Goal: Book appointment/travel/reservation

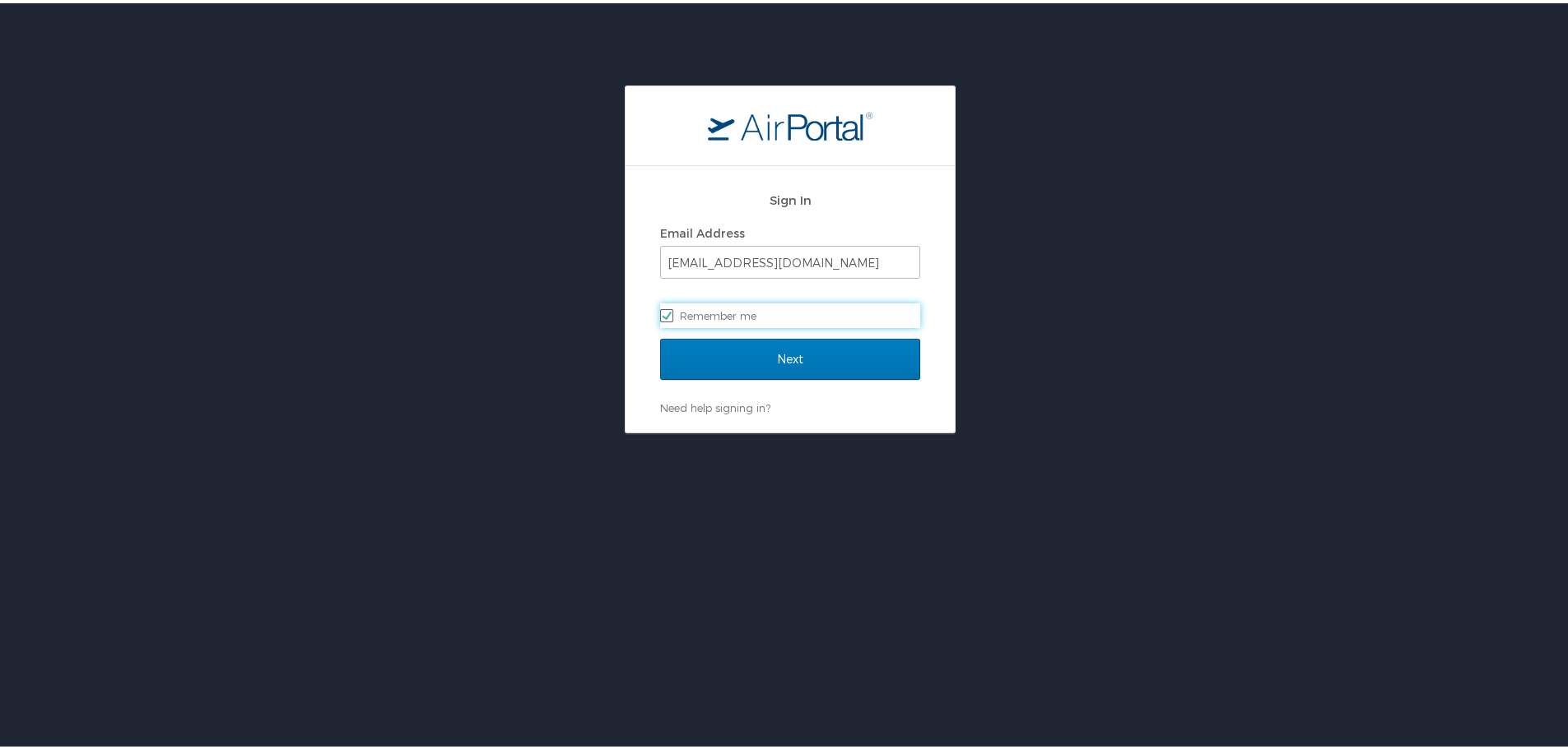
click at [802, 330] on div "Sign In Email Address [EMAIL_ADDRESS][DOMAIN_NAME] Remember me" at bounding box center [790, 257] width 260 height 158
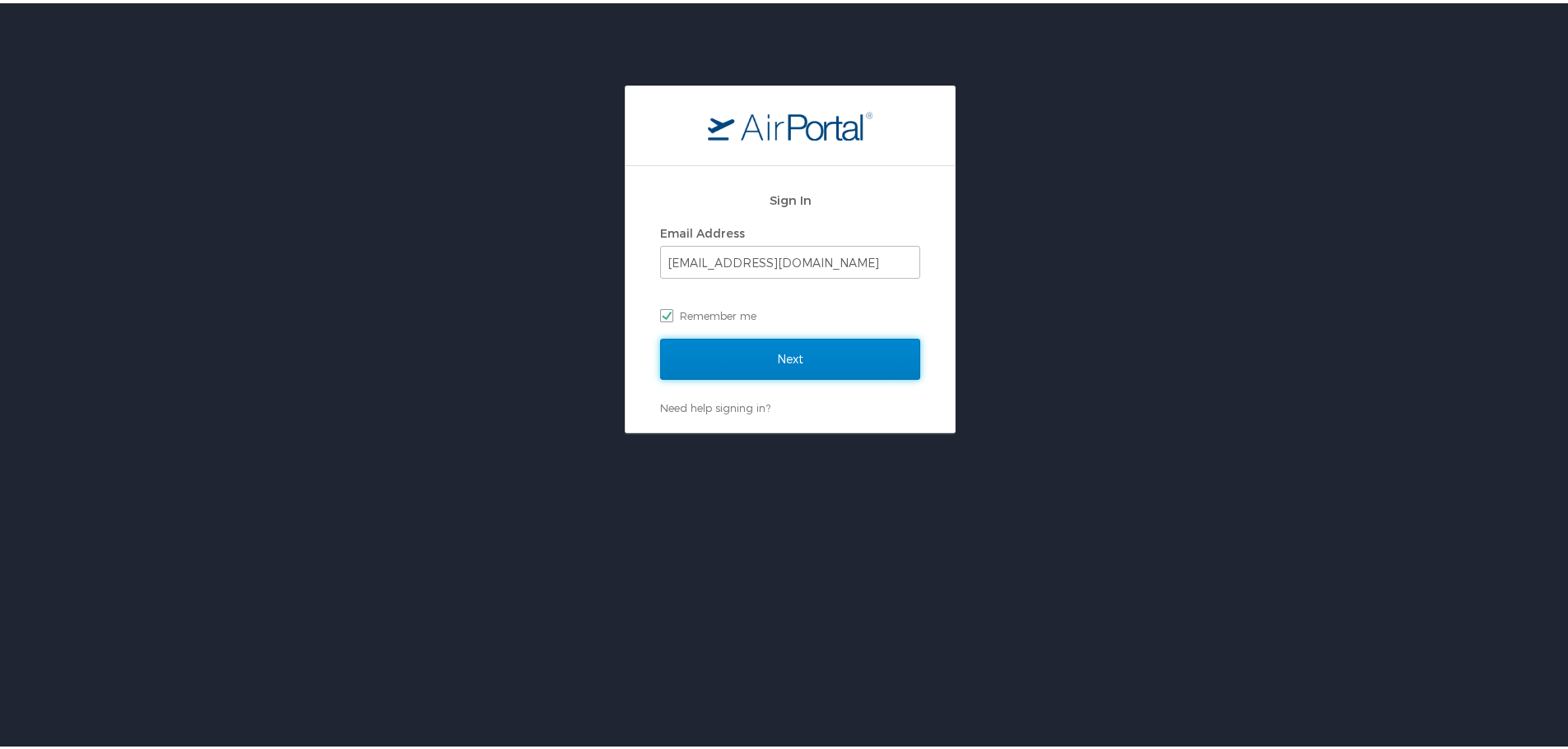
click at [782, 340] on input "Next" at bounding box center [790, 356] width 260 height 42
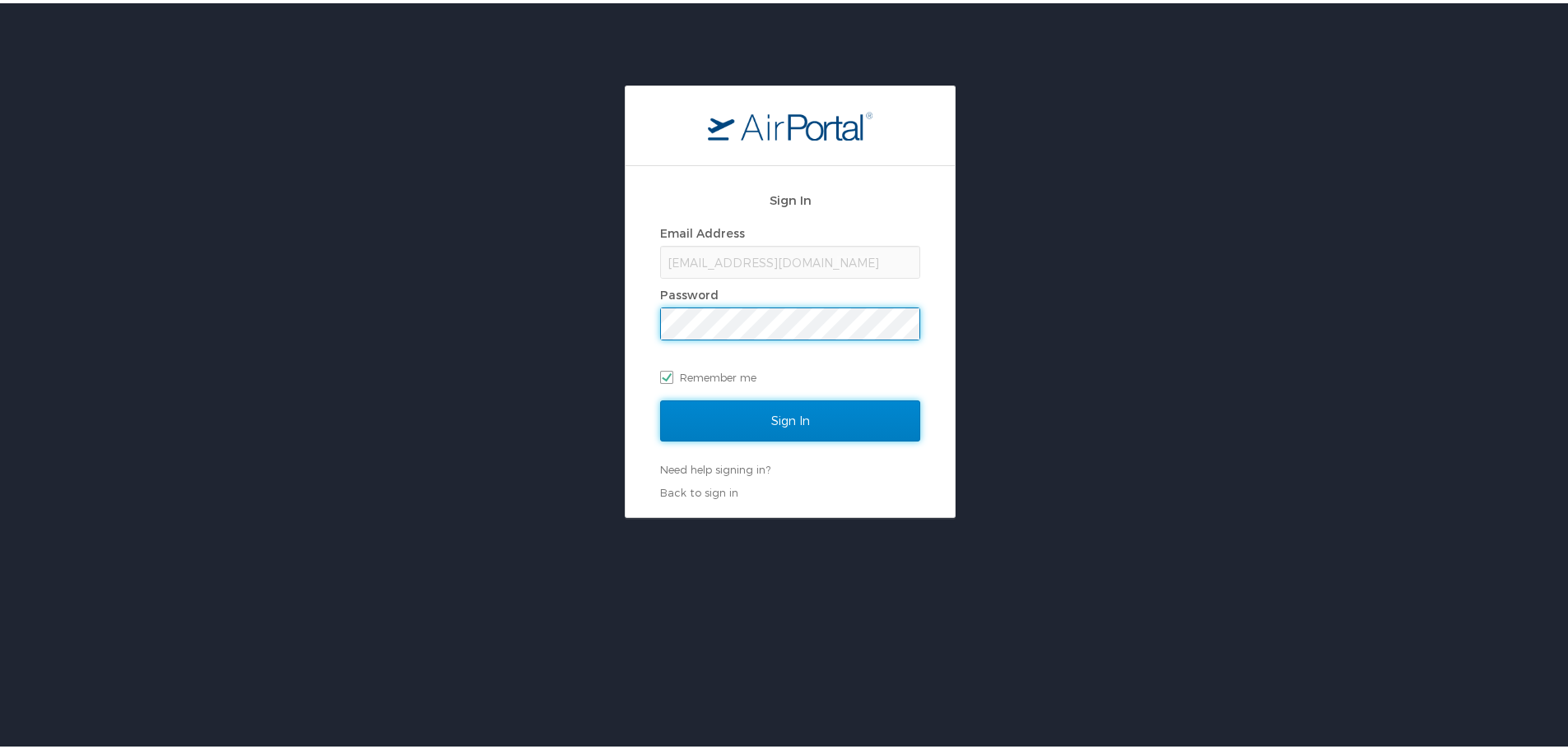
click at [817, 422] on input "Sign In" at bounding box center [790, 418] width 260 height 42
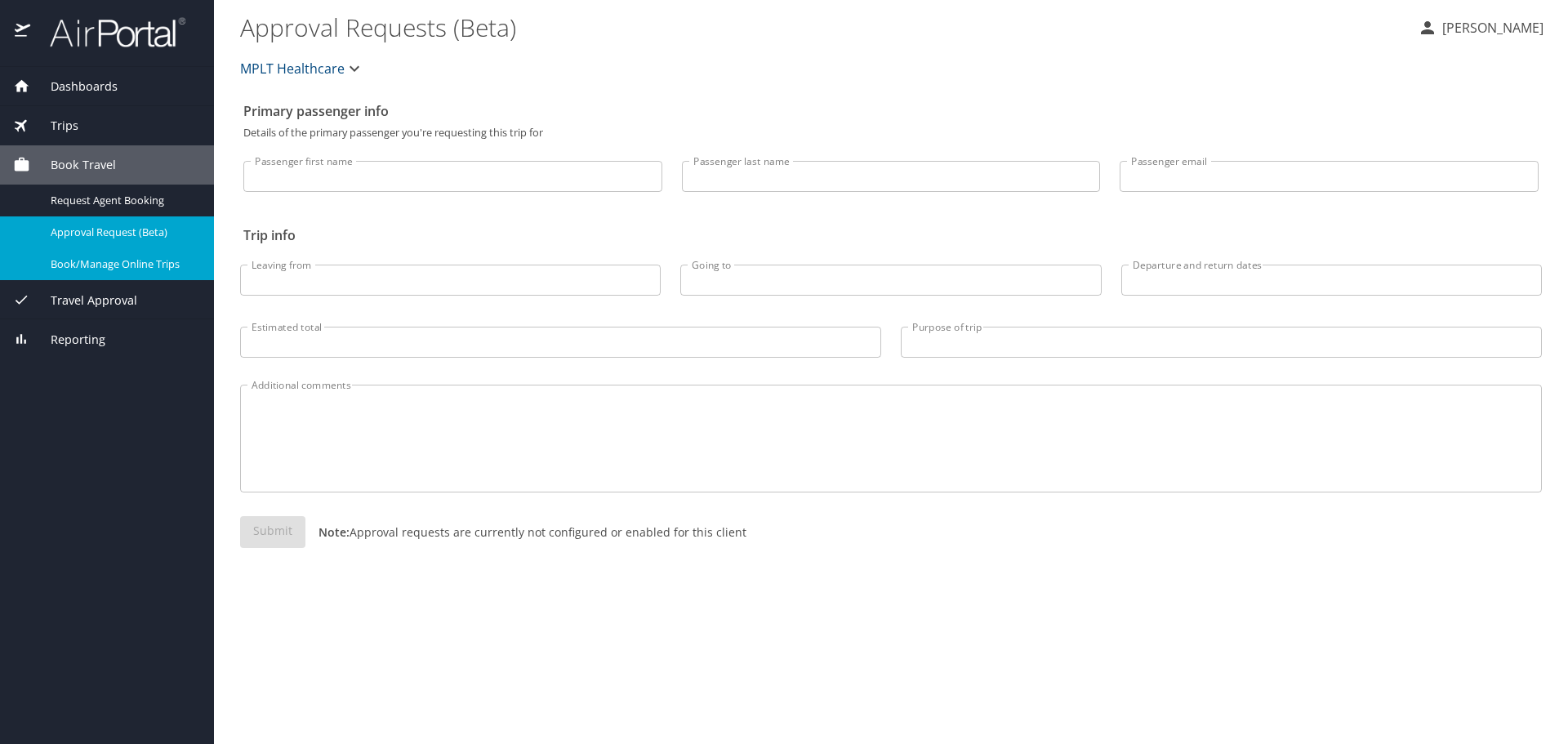
click at [102, 260] on span "Book/Manage Online Trips" at bounding box center [122, 264] width 144 height 16
